Goal: Task Accomplishment & Management: Use online tool/utility

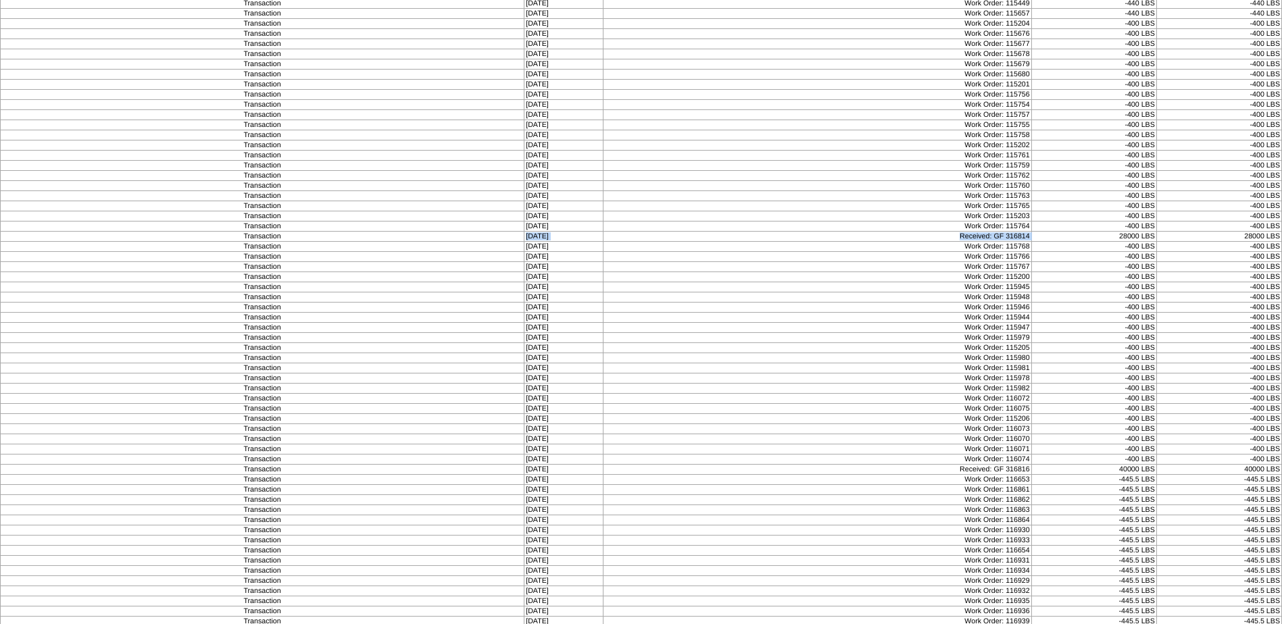
scroll to position [897, 0]
click at [981, 199] on td "Work Order: 115766" at bounding box center [817, 203] width 428 height 10
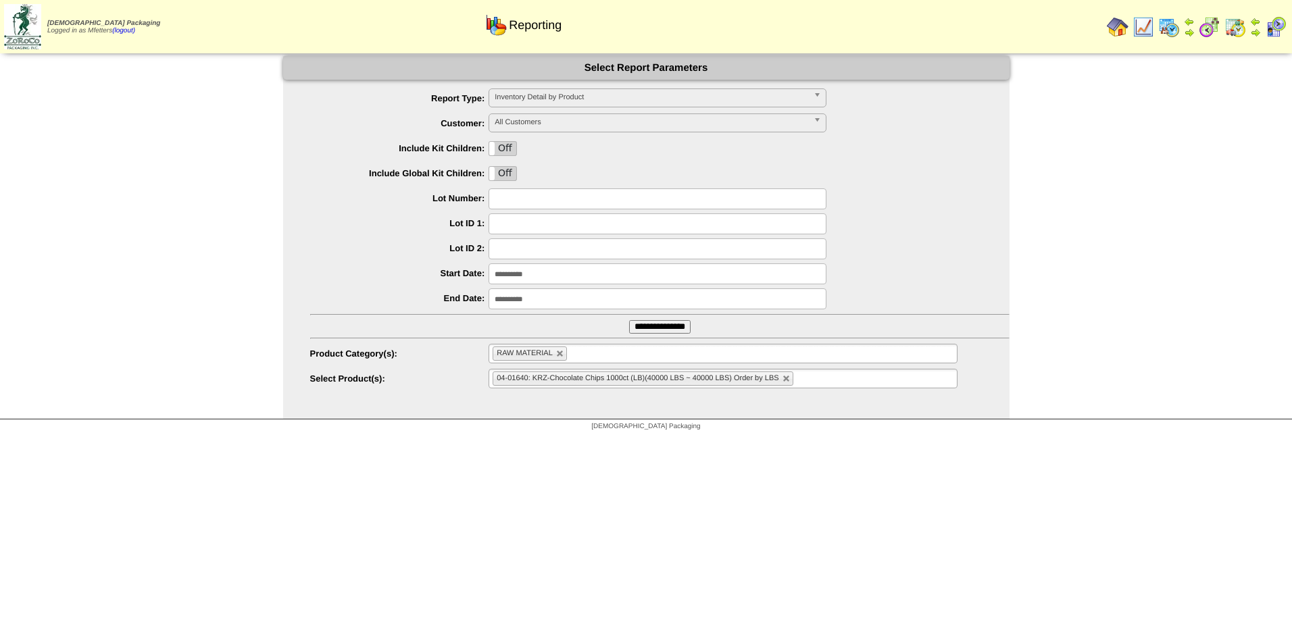
click at [651, 330] on input "**********" at bounding box center [659, 327] width 61 height 14
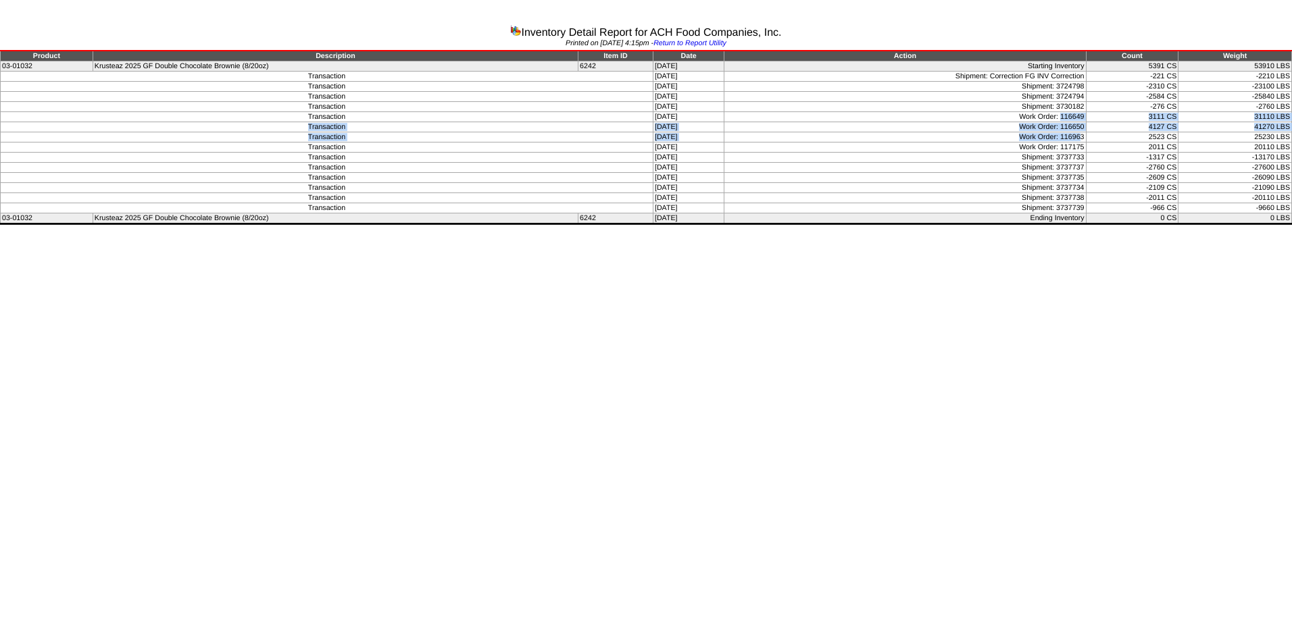
drag, startPoint x: 1063, startPoint y: 120, endPoint x: 1083, endPoint y: 140, distance: 28.7
click at [1083, 140] on tbody "Product Description Item ID Date Action Count Weight 03-01032 Krusteaz 2025 GF …" at bounding box center [646, 137] width 1291 height 173
drag, startPoint x: 1083, startPoint y: 140, endPoint x: 1080, endPoint y: 148, distance: 8.8
click at [1080, 148] on td "Work Order: 117175" at bounding box center [905, 148] width 362 height 10
drag, startPoint x: 1066, startPoint y: 116, endPoint x: 1084, endPoint y: 145, distance: 33.4
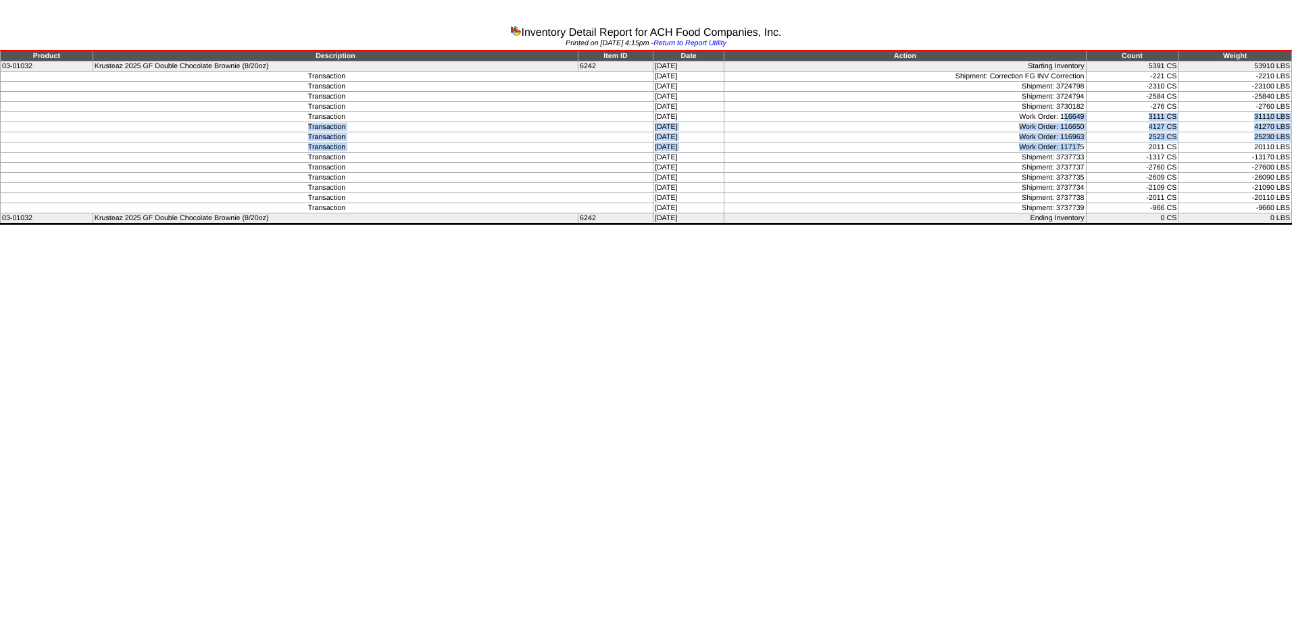
click at [1084, 145] on tbody "Product Description Item ID Date Action Count Weight 03-01032 Krusteaz 2025 GF …" at bounding box center [646, 137] width 1291 height 173
drag, startPoint x: 1084, startPoint y: 145, endPoint x: 1087, endPoint y: 155, distance: 10.7
click at [1086, 153] on td "Shipment: 3737733" at bounding box center [905, 158] width 362 height 10
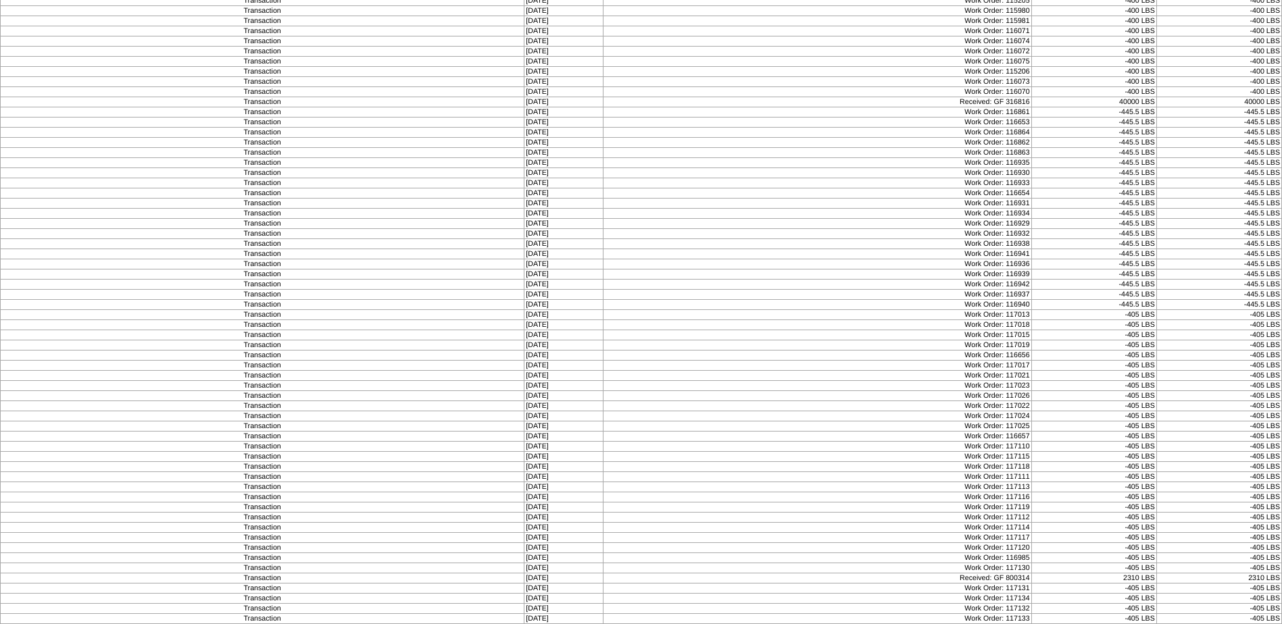
scroll to position [232, 0]
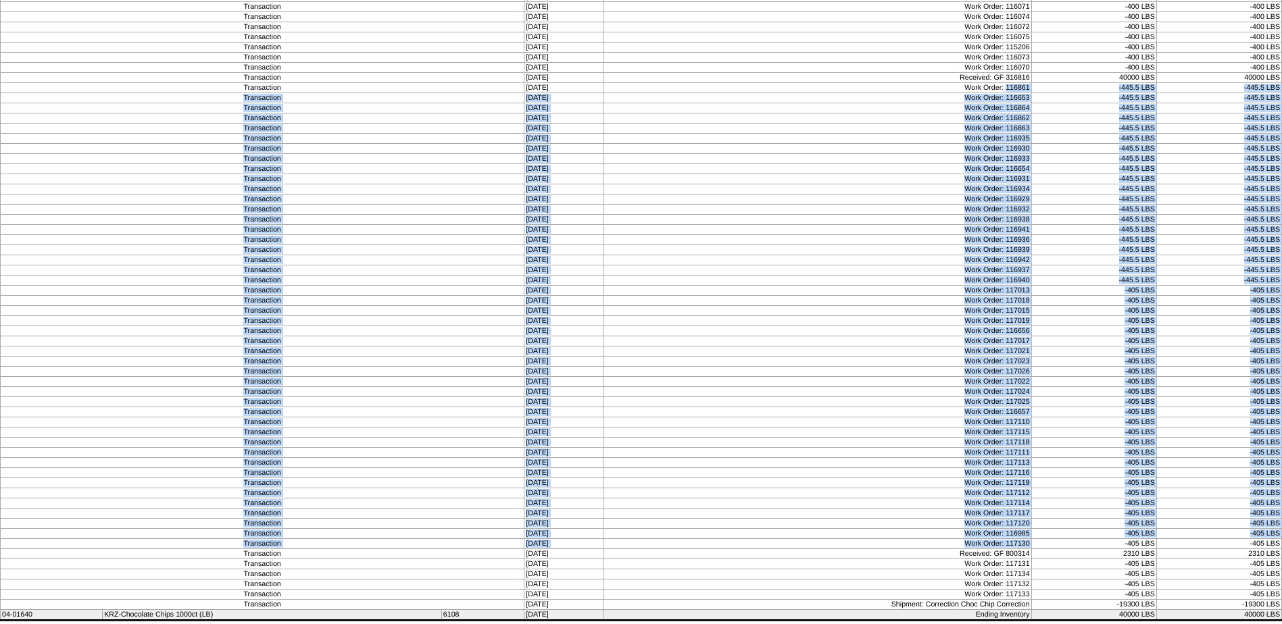
drag, startPoint x: 1011, startPoint y: 86, endPoint x: 1043, endPoint y: 542, distance: 457.3
click at [1043, 542] on tbody "Product Description Item ID Date Action Count Weight 04-01640 KRZ-Chocolate Chi…" at bounding box center [641, 219] width 1281 height 801
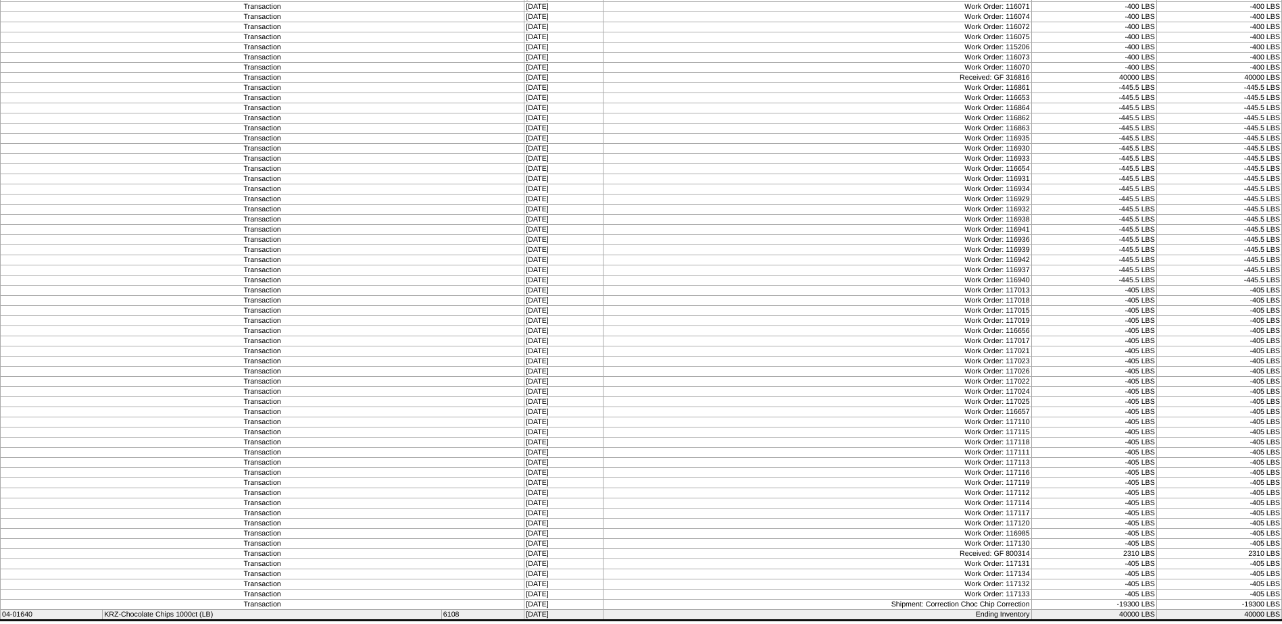
drag, startPoint x: 1043, startPoint y: 542, endPoint x: 739, endPoint y: 602, distance: 309.3
click at [739, 602] on td "Shipment: Correction Choc Chip Correction" at bounding box center [817, 605] width 428 height 10
drag, startPoint x: 1008, startPoint y: 86, endPoint x: 1040, endPoint y: 86, distance: 31.8
click at [1040, 86] on tr "Transaction 09/16/25 Work Order: 116861 -445.5 LBS -445.5 LBS" at bounding box center [641, 88] width 1281 height 10
drag, startPoint x: 533, startPoint y: 87, endPoint x: 587, endPoint y: 90, distance: 54.8
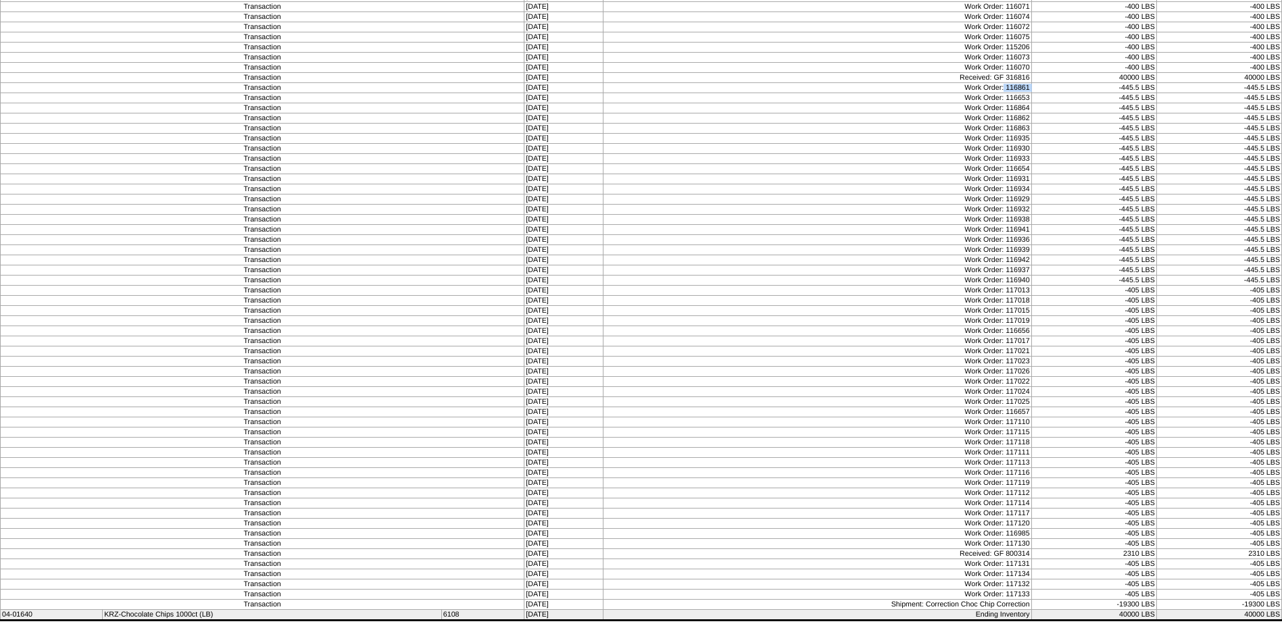
click at [587, 90] on td "[DATE]" at bounding box center [563, 88] width 78 height 10
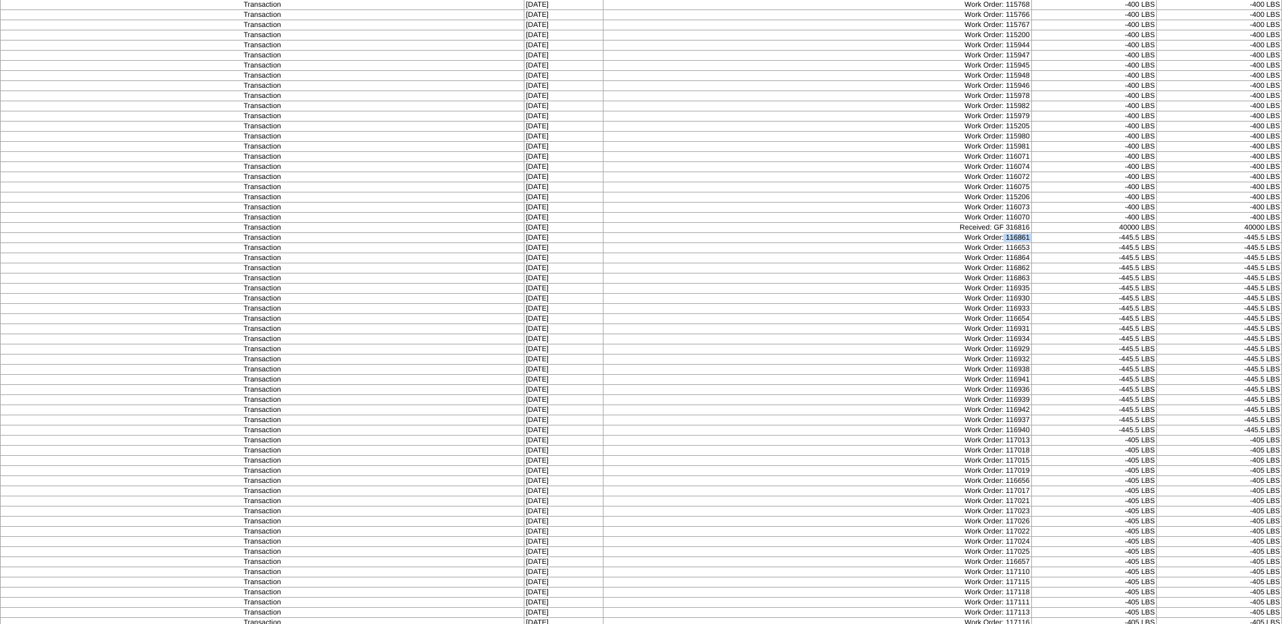
scroll to position [0, 0]
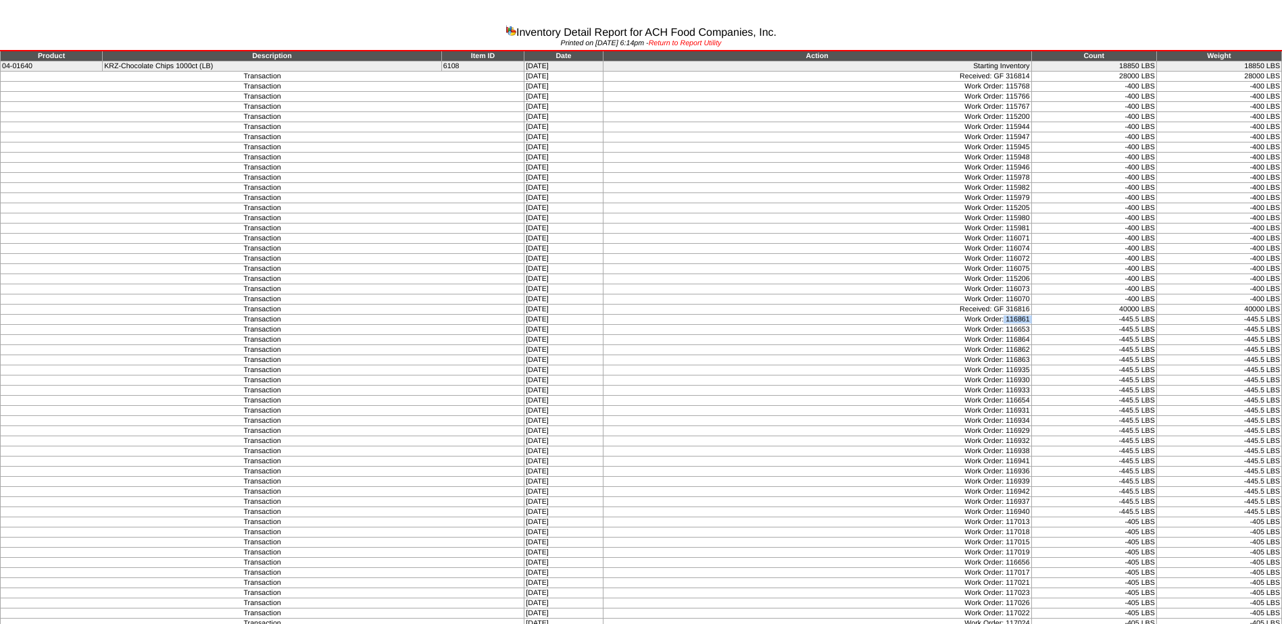
click at [718, 43] on link "Return to Report Utility" at bounding box center [685, 43] width 73 height 8
click at [681, 47] on div "Printed on [DATE] 5:26pm - Return to Report Utility" at bounding box center [641, 44] width 1282 height 11
click at [681, 43] on link "Return to Report Utility" at bounding box center [685, 43] width 73 height 8
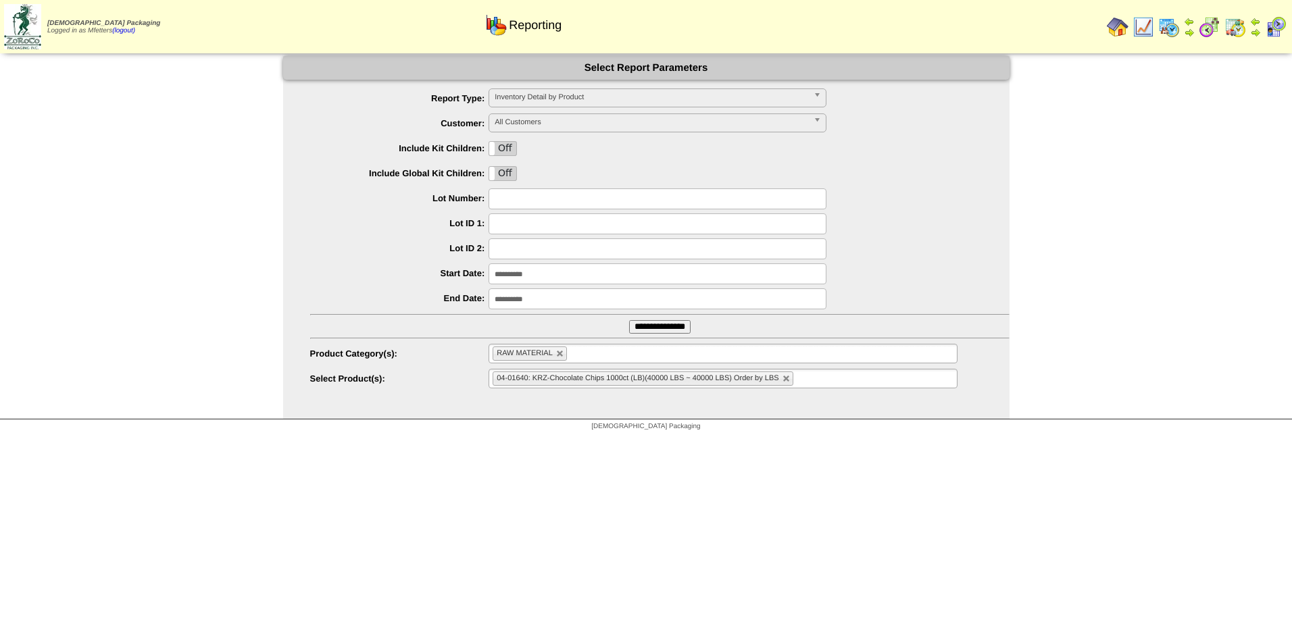
click at [518, 199] on input "text" at bounding box center [658, 199] width 338 height 21
click at [505, 220] on input "text" at bounding box center [658, 224] width 338 height 21
click at [586, 97] on span "Inventory Detail by Product" at bounding box center [652, 97] width 314 height 16
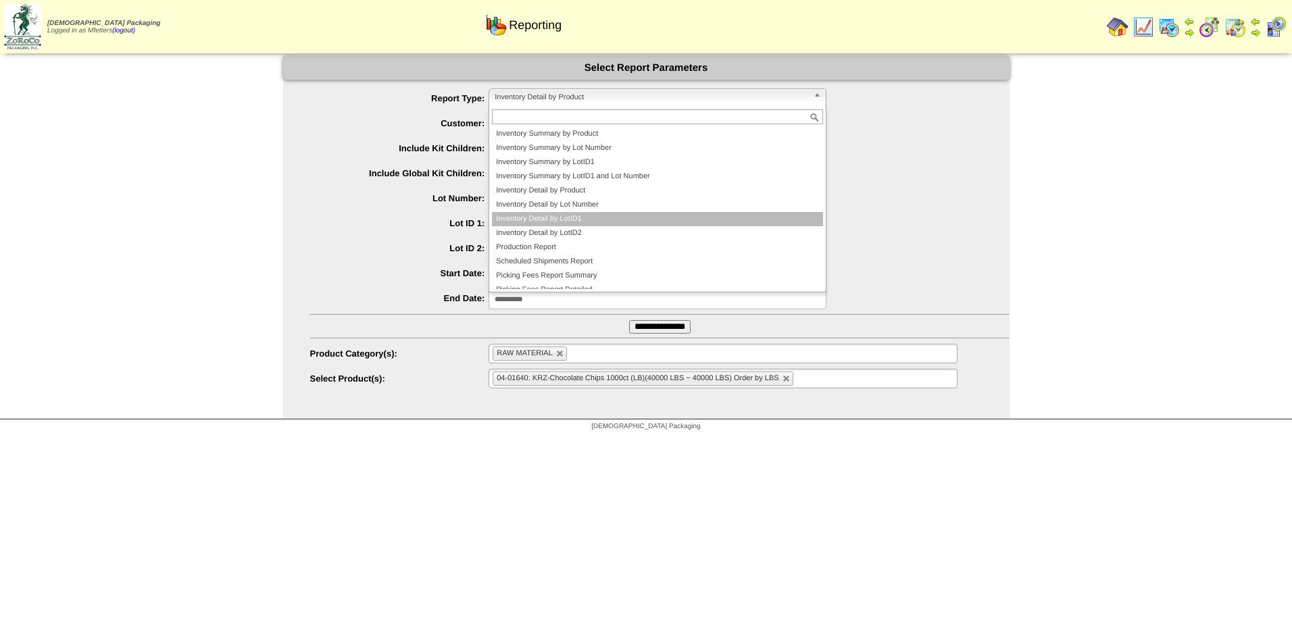
click at [589, 218] on li "Inventory Detail by LotID1" at bounding box center [657, 219] width 331 height 14
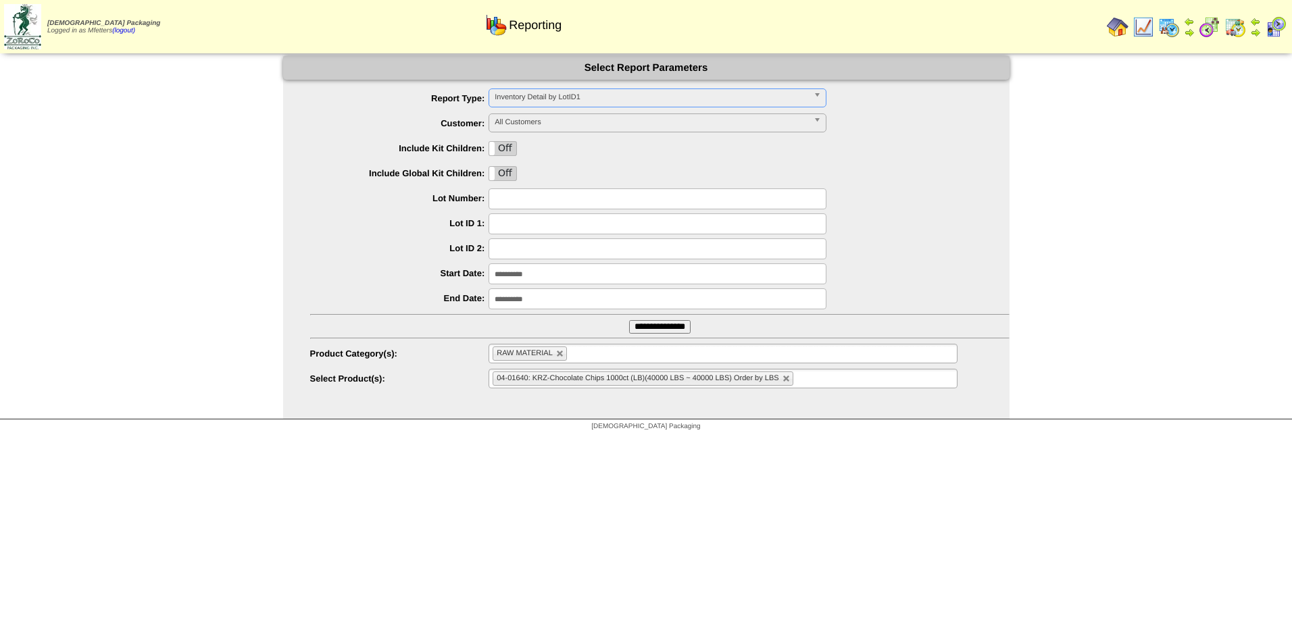
click at [530, 214] on input "text" at bounding box center [658, 224] width 338 height 21
type input "*****"
click at [629, 320] on input "**********" at bounding box center [659, 327] width 61 height 14
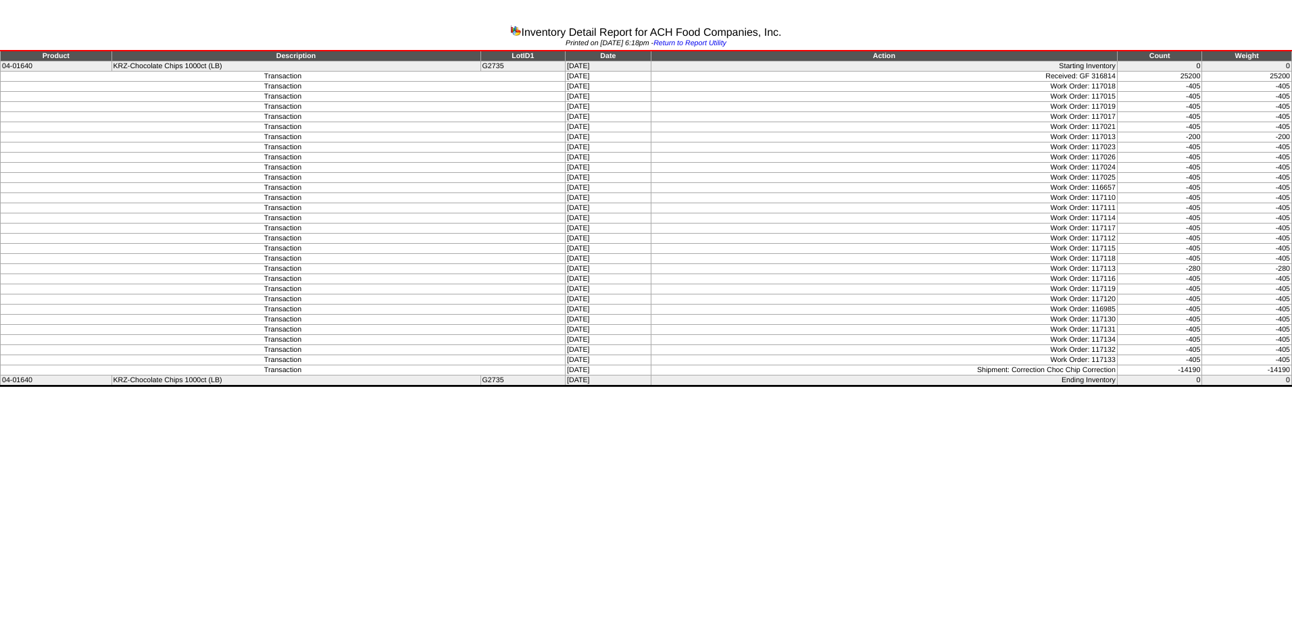
drag, startPoint x: 561, startPoint y: 85, endPoint x: 629, endPoint y: 367, distance: 290.0
click at [629, 367] on tbody "Product Description LotID1 Date Action Count Weight 04-01640 KRZ-Chocolate Chip…" at bounding box center [646, 218] width 1291 height 335
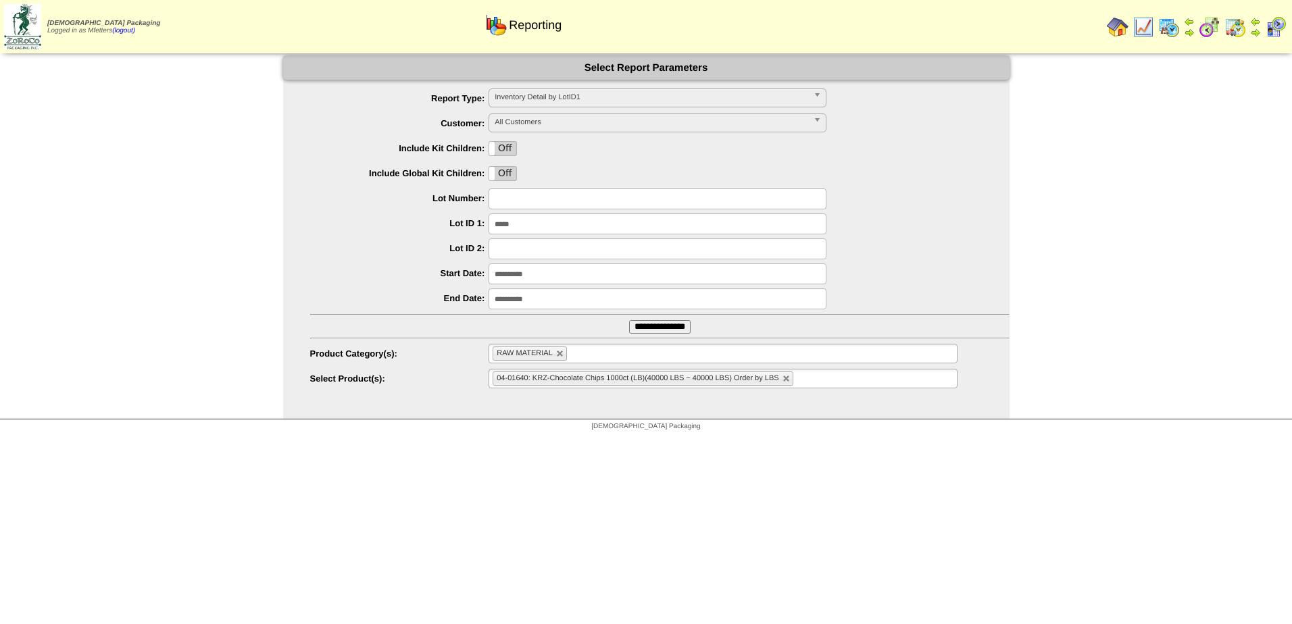
click at [1169, 30] on img at bounding box center [1169, 27] width 22 height 22
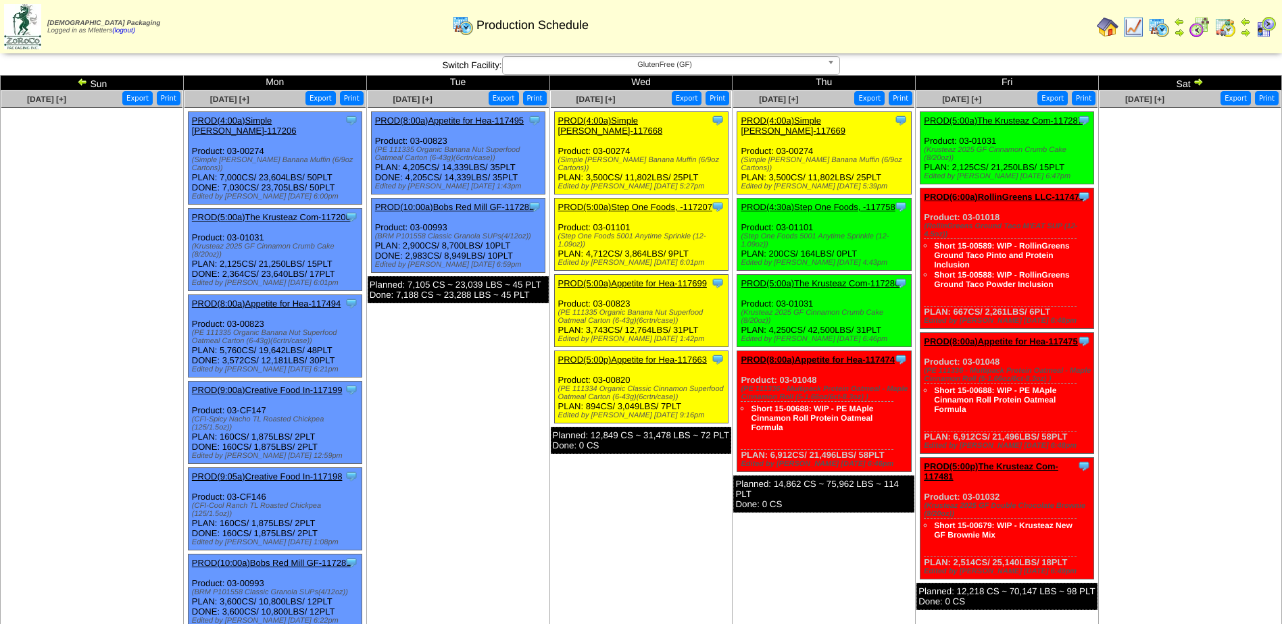
click at [291, 212] on link "PROD(5:00a)The Krusteaz Com-117200" at bounding box center [271, 217] width 159 height 10
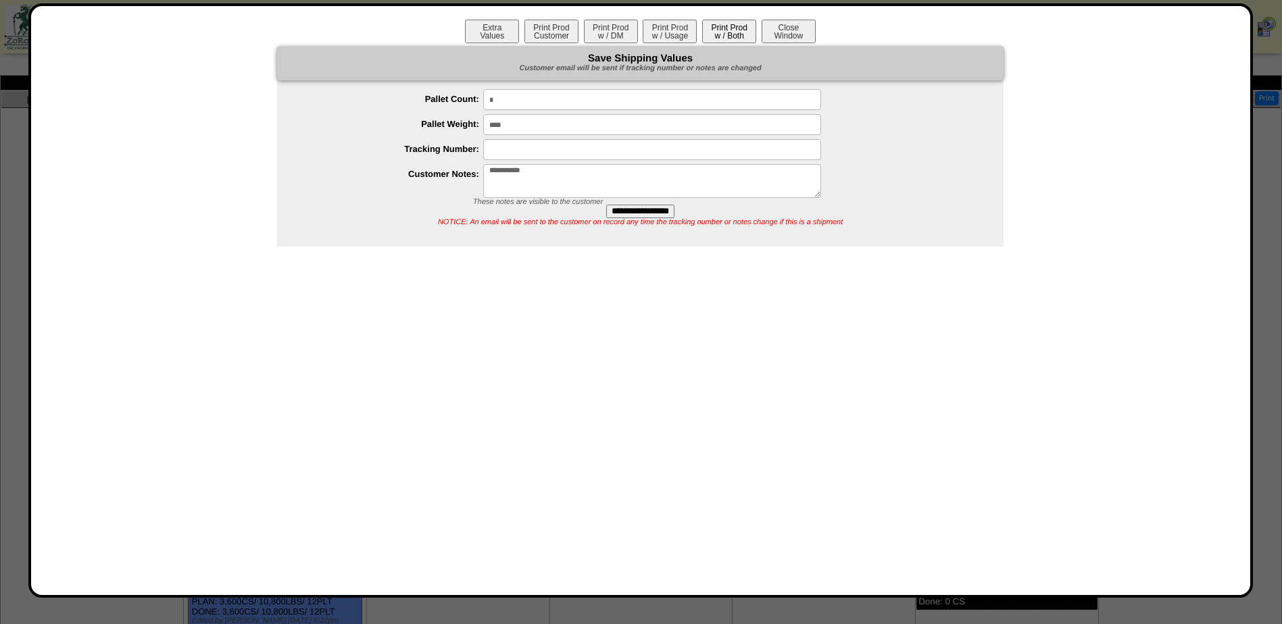
click at [724, 34] on button "Print Prod w / Both" at bounding box center [729, 32] width 54 height 24
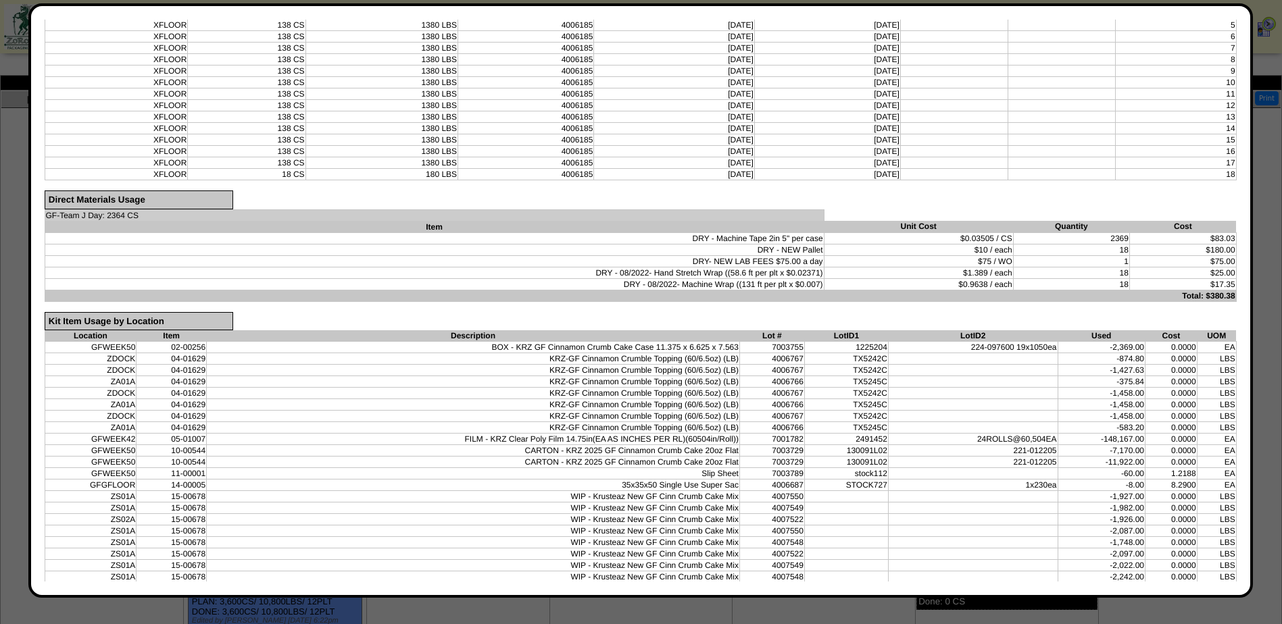
scroll to position [495, 0]
